Goal: Navigation & Orientation: Find specific page/section

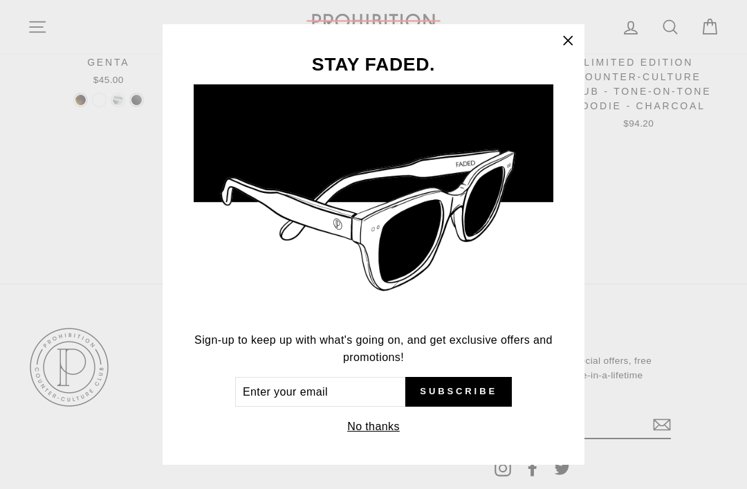
scroll to position [1972, 0]
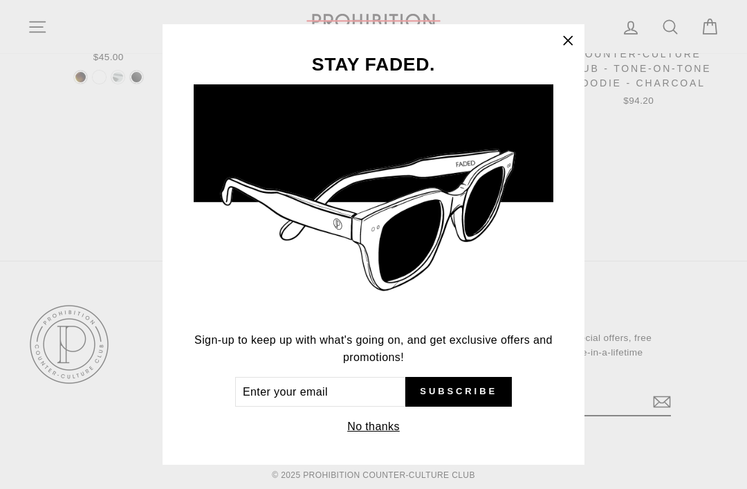
click at [380, 436] on button "No thanks" at bounding box center [373, 426] width 61 height 19
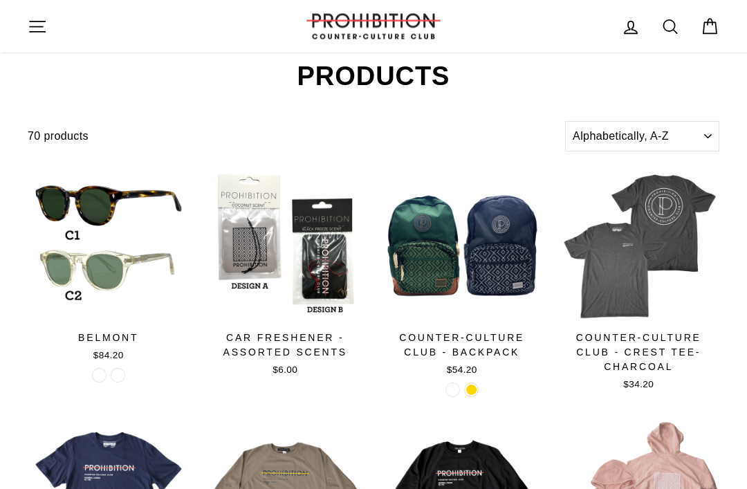
scroll to position [0, 0]
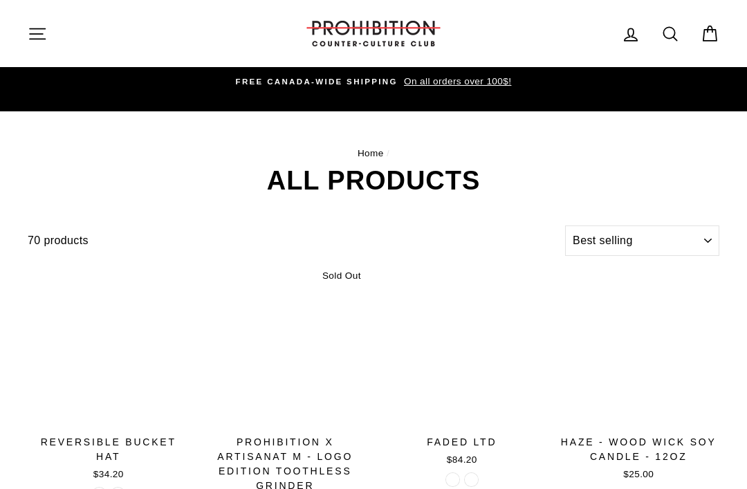
select select "best-selling"
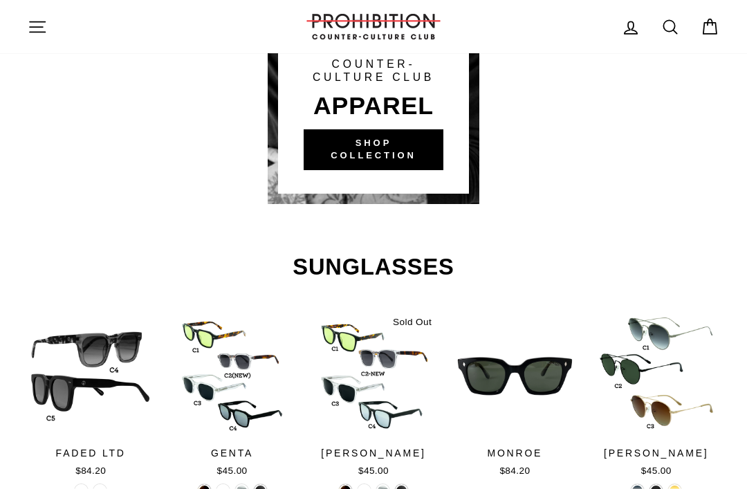
scroll to position [1245, 0]
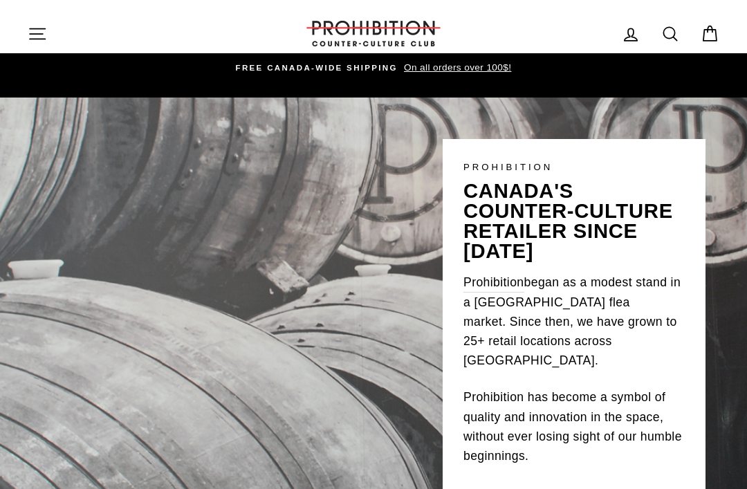
click at [29, 30] on icon "button" at bounding box center [37, 33] width 19 height 19
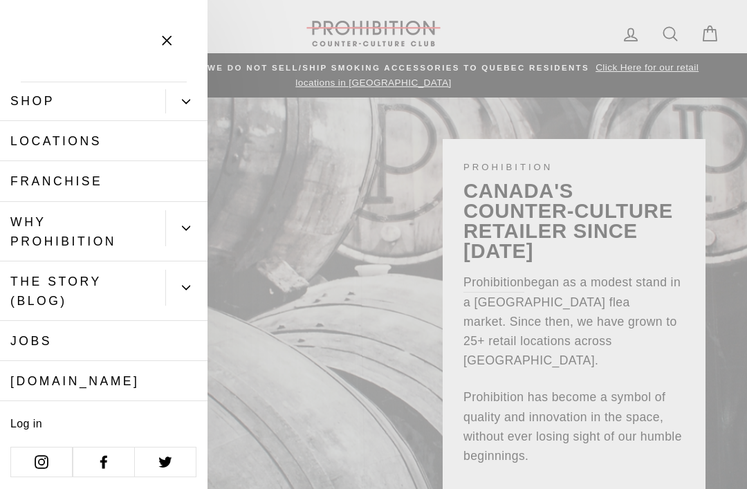
scroll to position [41, 0]
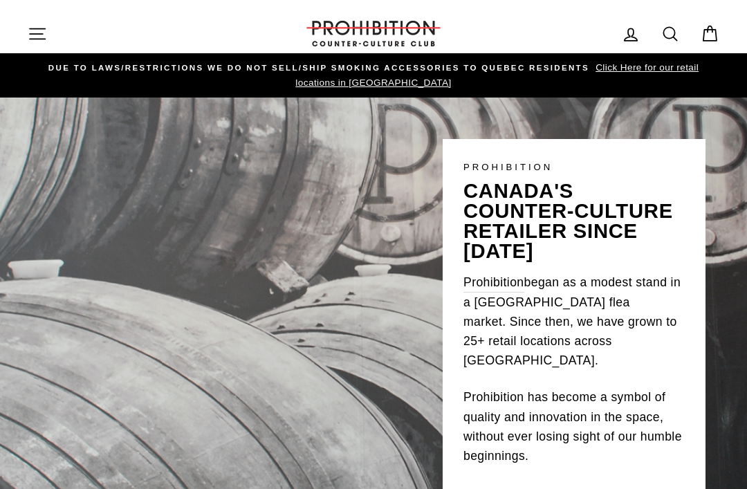
click at [745, 233] on div "PROHIBITION canada's counter-culture retailer since 1984 Prohibition began as a…" at bounding box center [373, 301] width 747 height 406
